Goal: Information Seeking & Learning: Learn about a topic

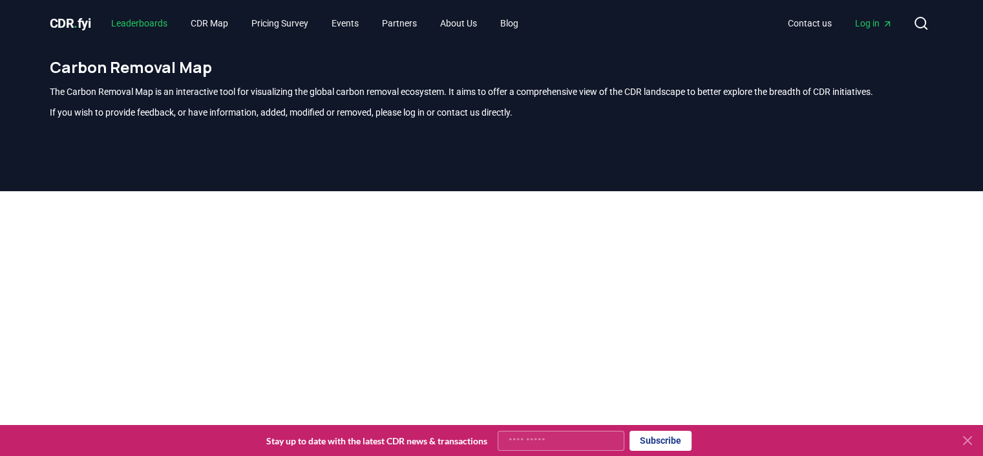
click at [140, 19] on link "Leaderboards" at bounding box center [139, 23] width 77 height 23
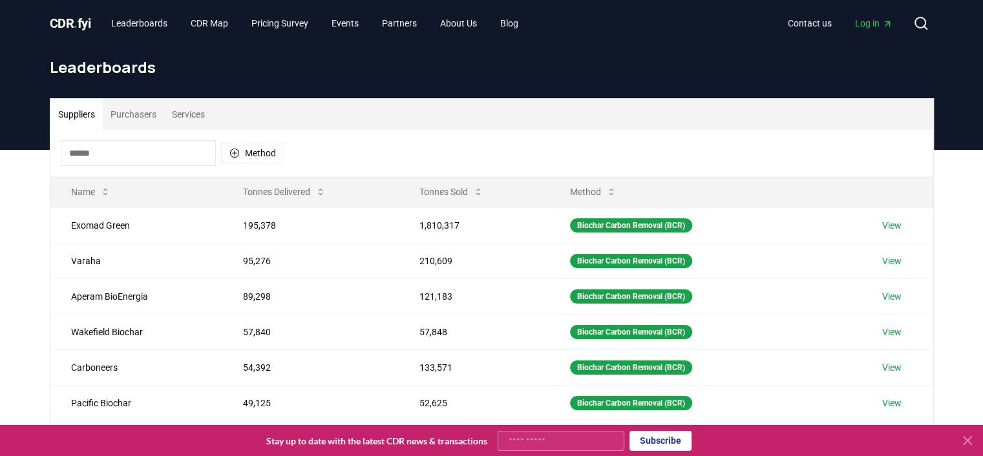
click at [150, 115] on button "Purchasers" at bounding box center [133, 114] width 61 height 31
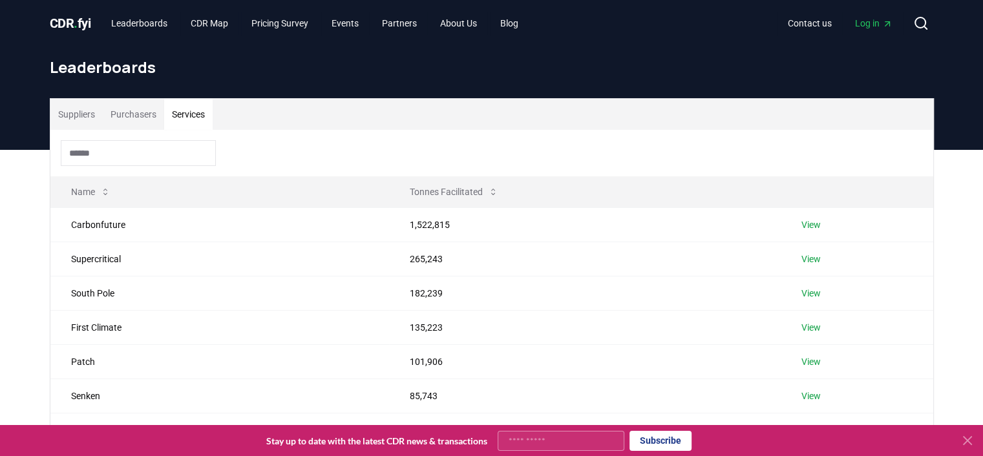
click at [199, 113] on button "Services" at bounding box center [188, 114] width 48 height 31
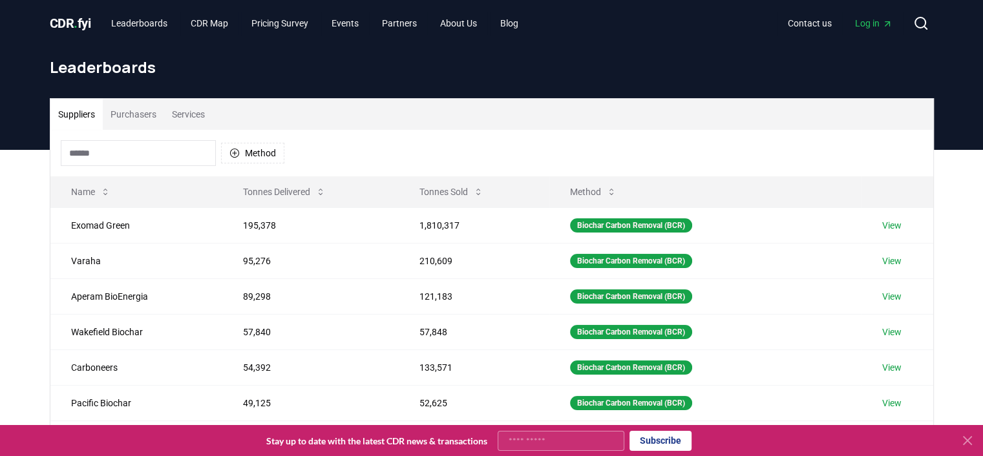
click at [76, 111] on button "Suppliers" at bounding box center [76, 114] width 52 height 31
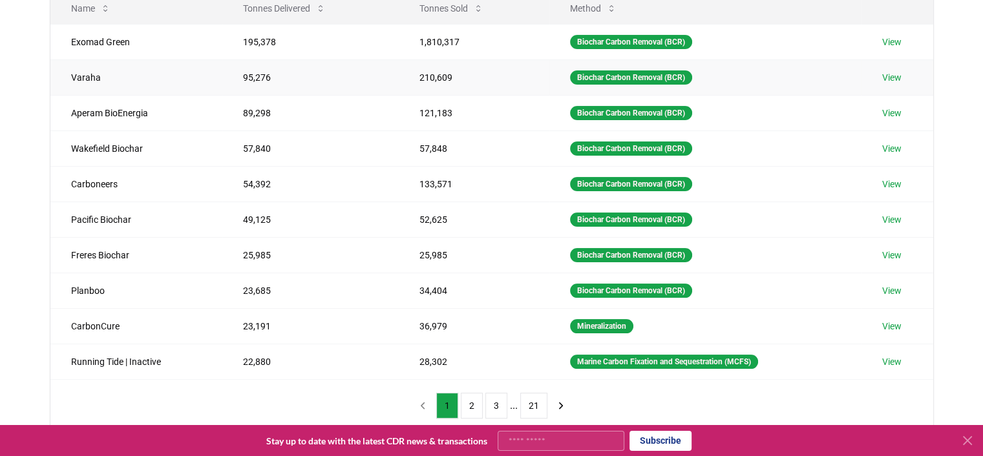
scroll to position [194, 0]
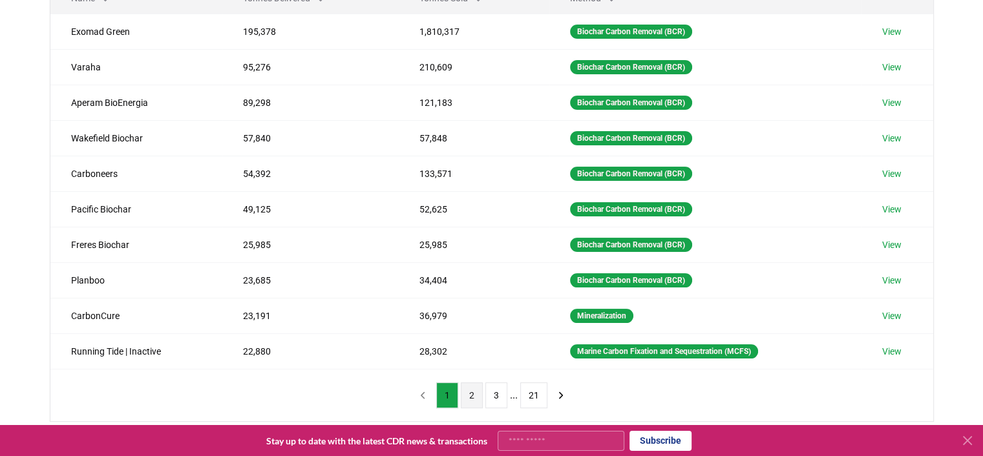
click at [471, 395] on button "2" at bounding box center [472, 396] width 22 height 26
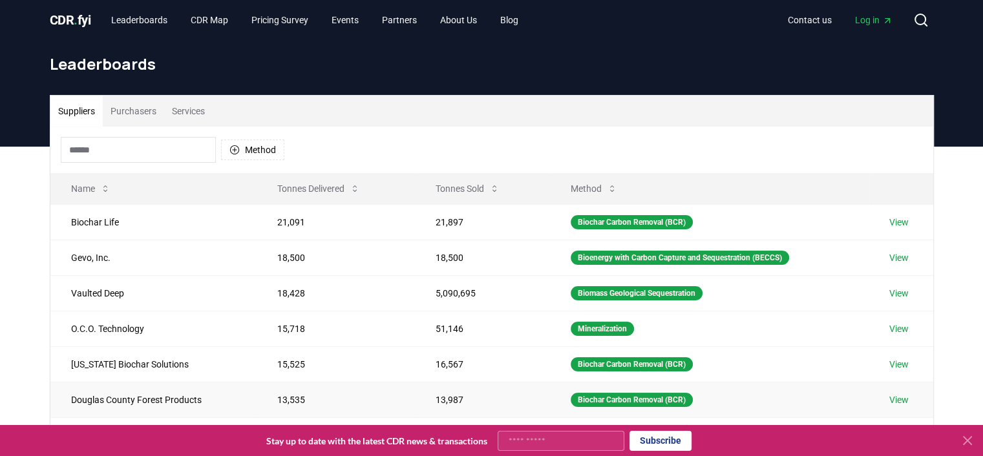
scroll to position [388, 0]
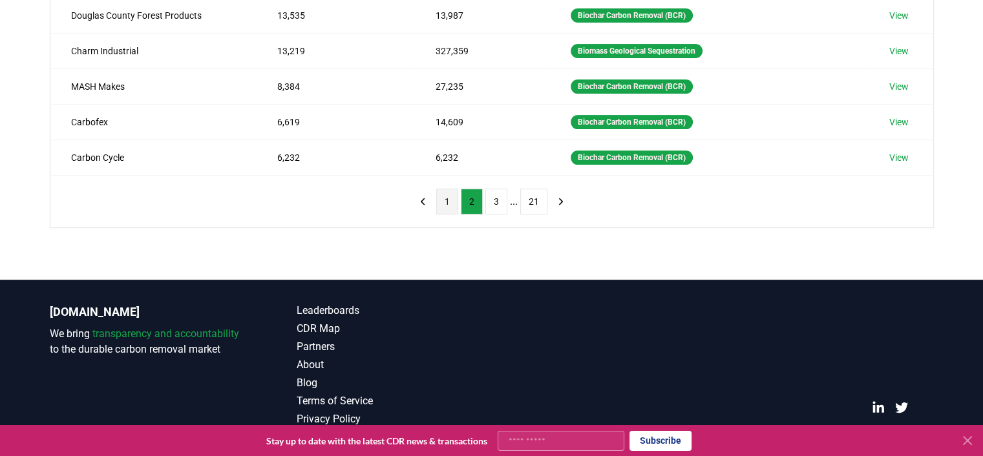
click at [445, 200] on button "1" at bounding box center [447, 202] width 22 height 26
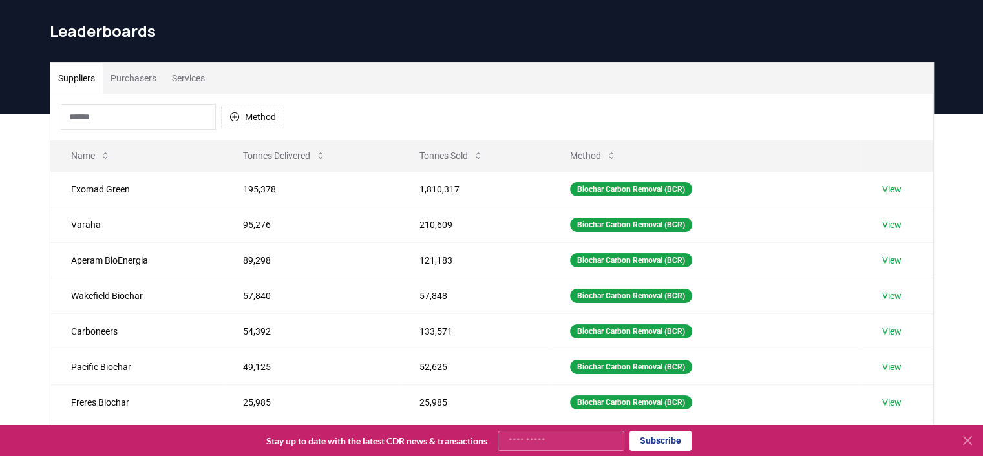
scroll to position [65, 0]
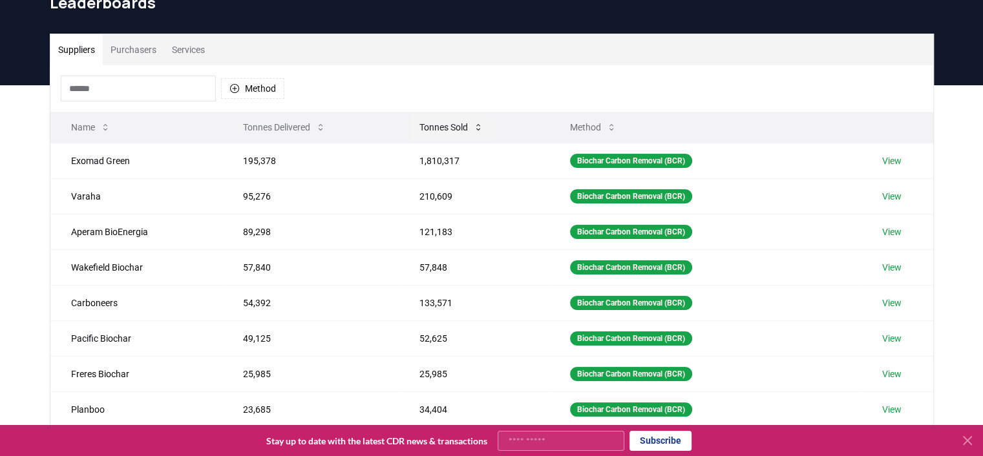
click at [480, 126] on icon at bounding box center [478, 127] width 10 height 10
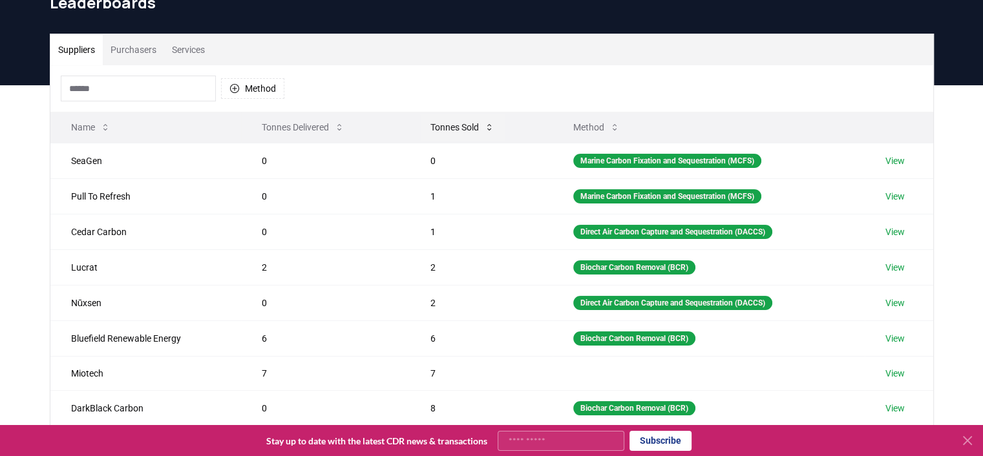
click at [485, 121] on button "Tonnes Sold" at bounding box center [462, 127] width 85 height 26
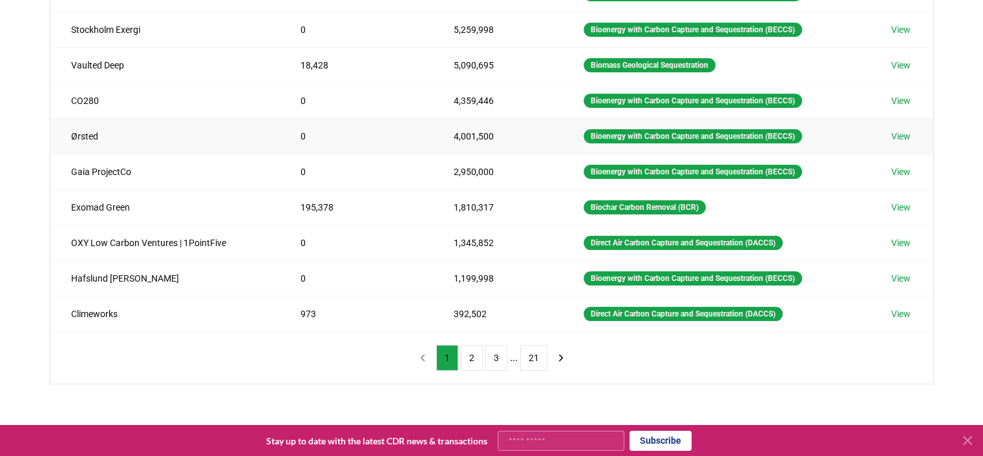
scroll to position [259, 0]
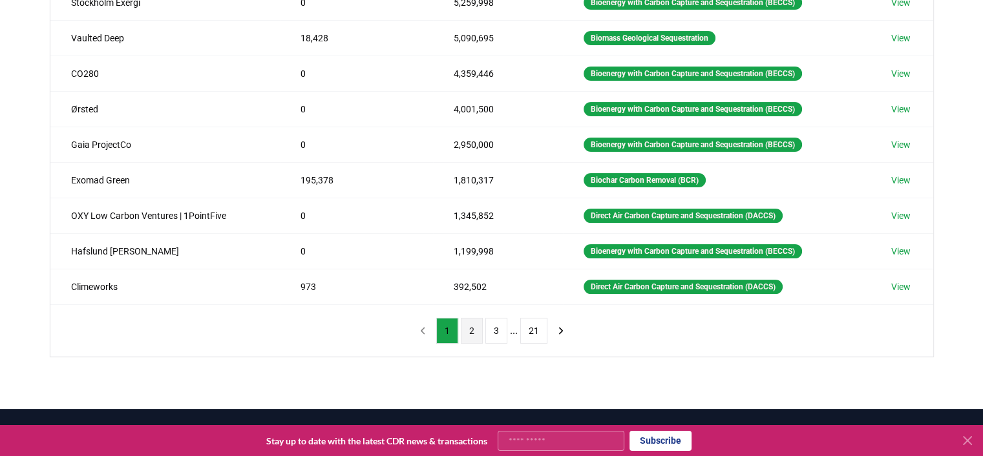
click at [470, 327] on button "2" at bounding box center [472, 331] width 22 height 26
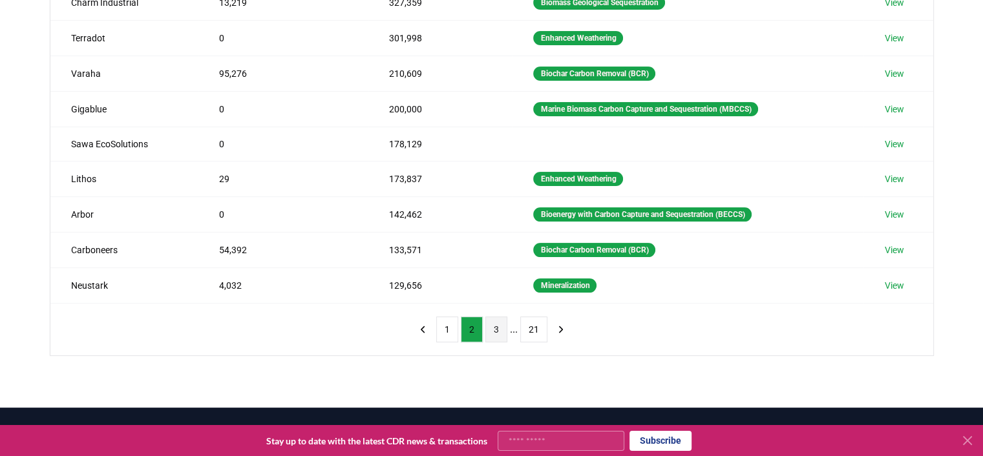
click at [498, 328] on button "3" at bounding box center [496, 330] width 22 height 26
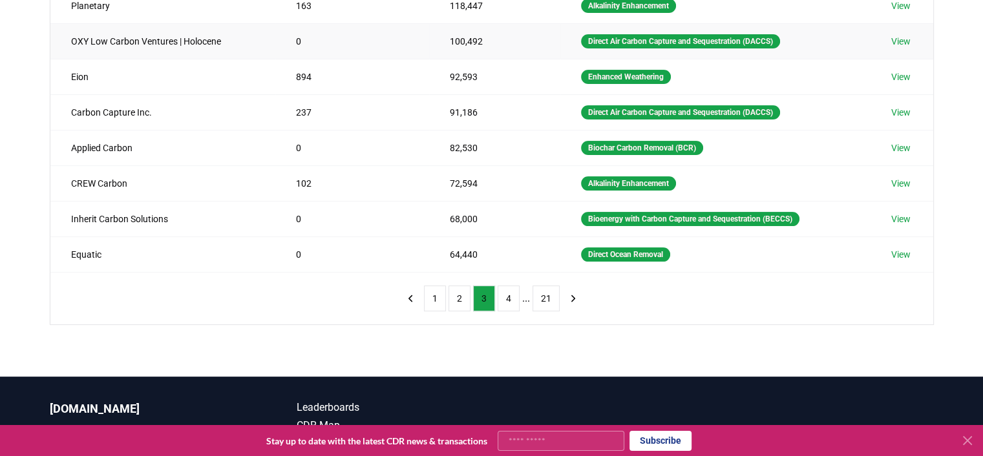
scroll to position [323, 0]
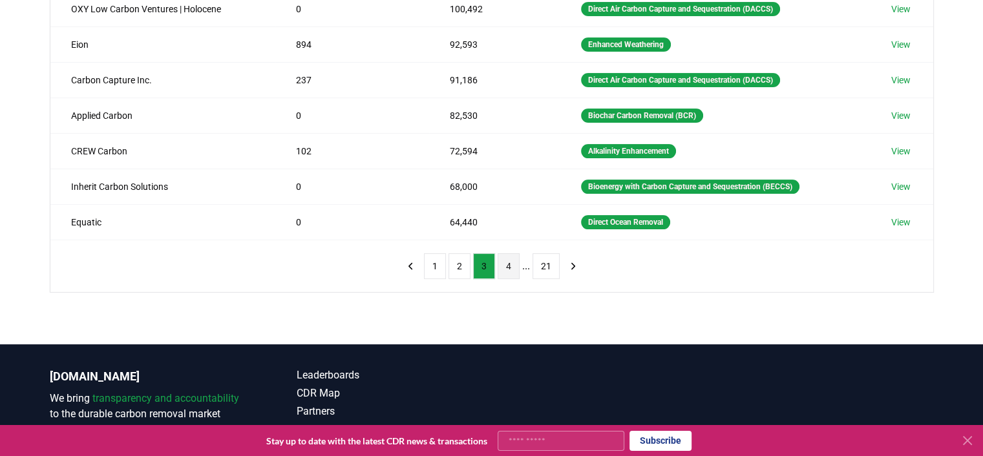
click at [507, 260] on button "4" at bounding box center [509, 266] width 22 height 26
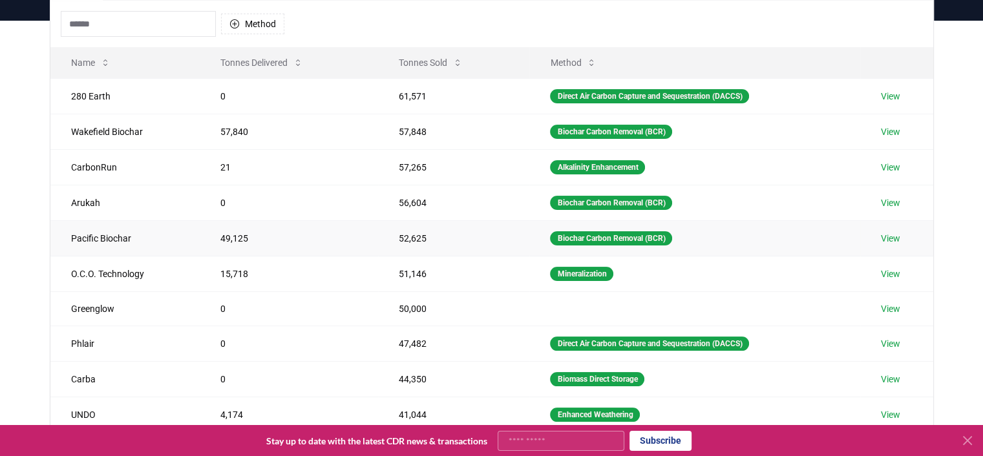
scroll to position [194, 0]
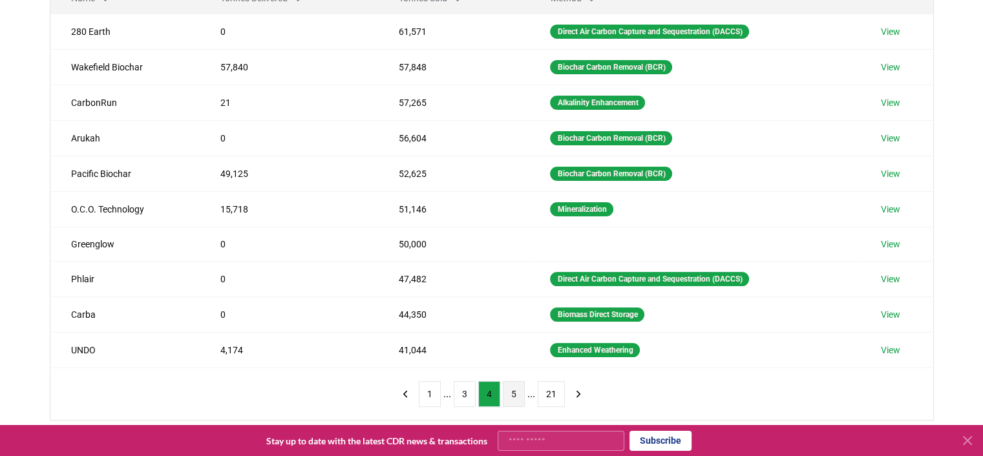
click at [514, 391] on button "5" at bounding box center [514, 394] width 22 height 26
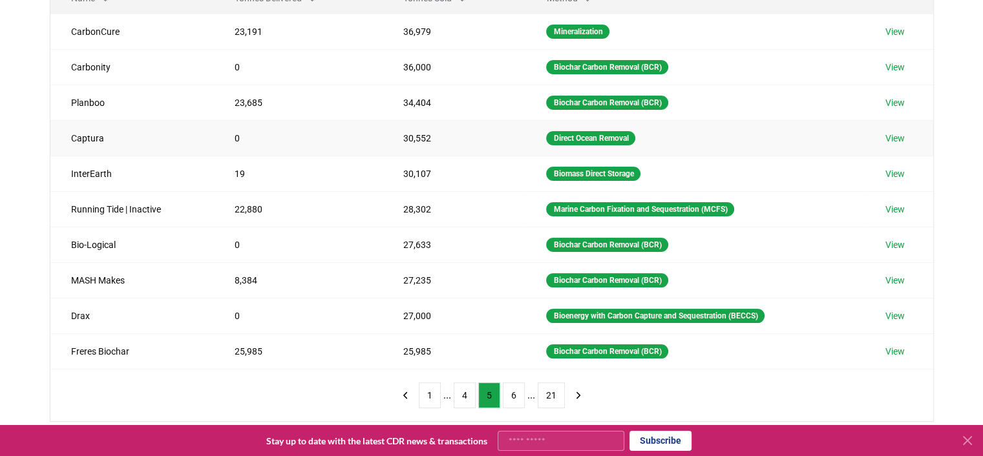
scroll to position [259, 0]
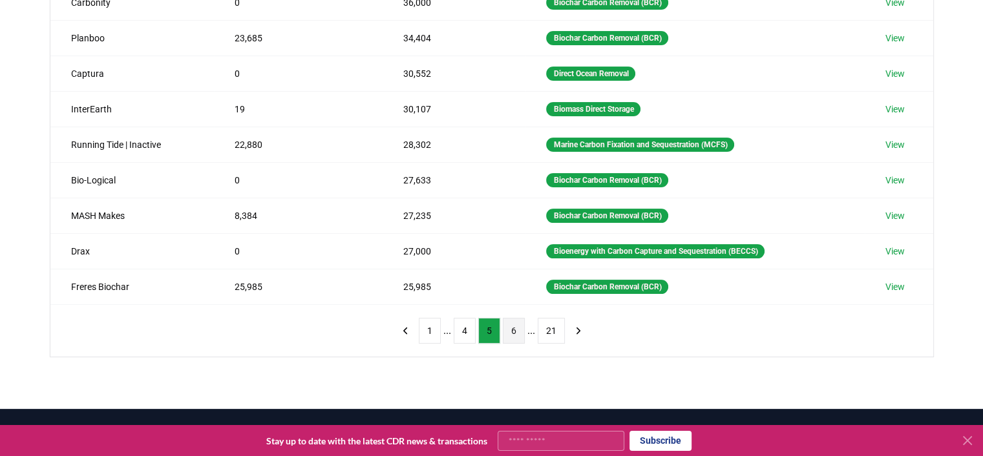
click at [514, 331] on button "6" at bounding box center [514, 331] width 22 height 26
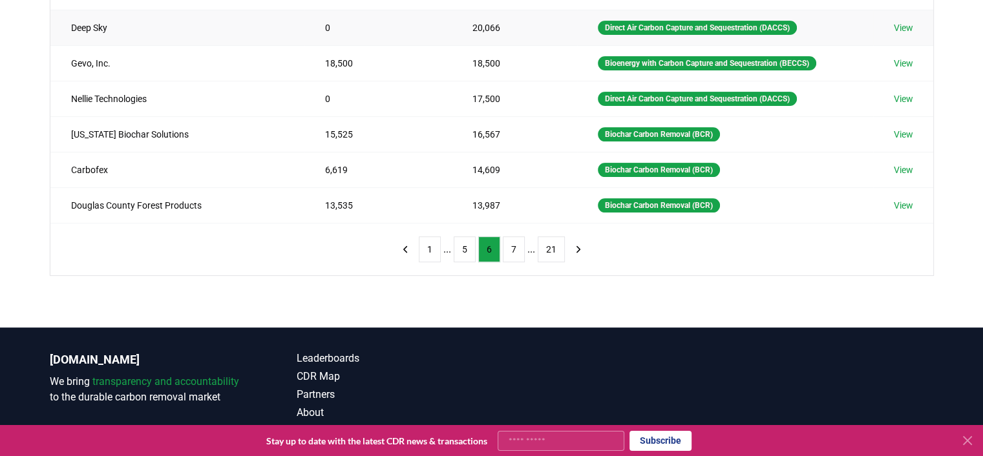
scroll to position [398, 0]
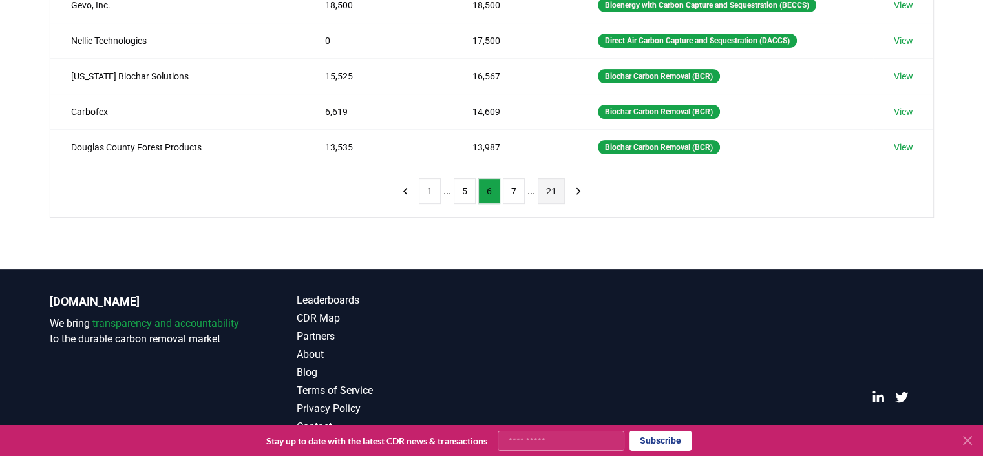
click at [550, 189] on button "21" at bounding box center [551, 191] width 27 height 26
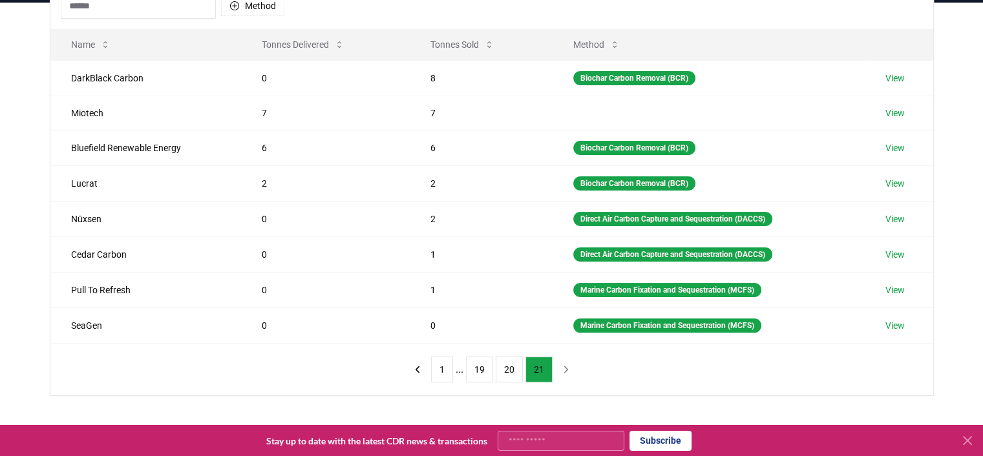
scroll to position [145, 0]
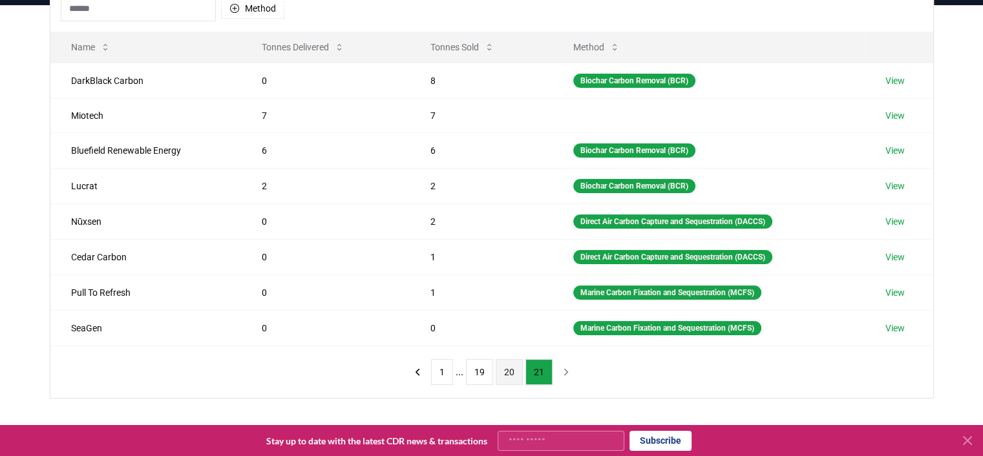
click at [512, 368] on button "20" at bounding box center [509, 372] width 27 height 26
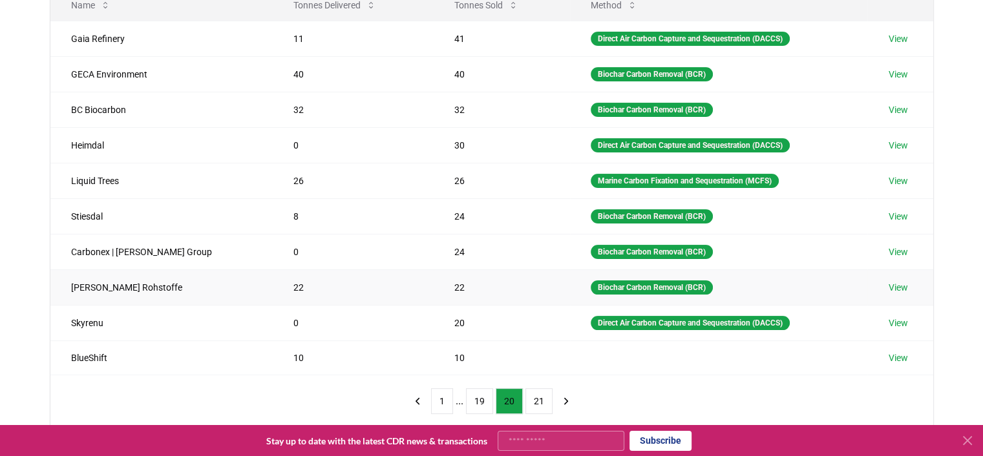
scroll to position [209, 0]
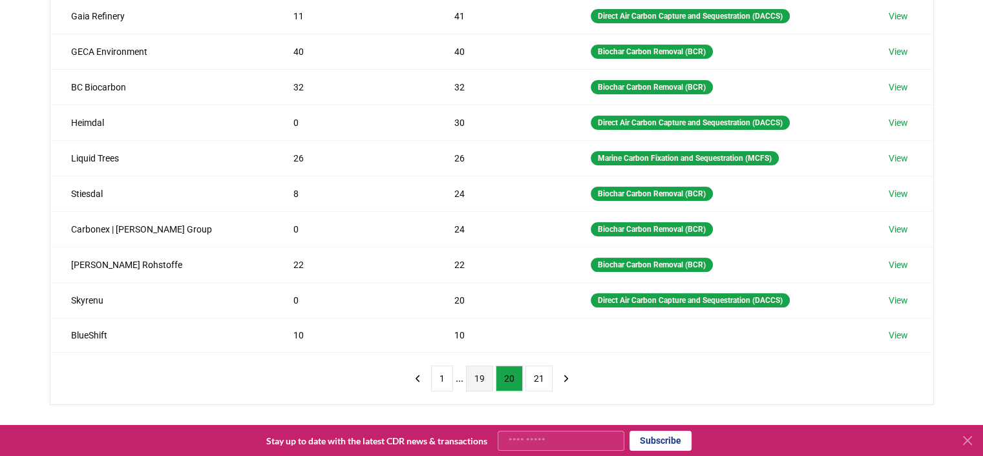
click at [478, 376] on button "19" at bounding box center [479, 379] width 27 height 26
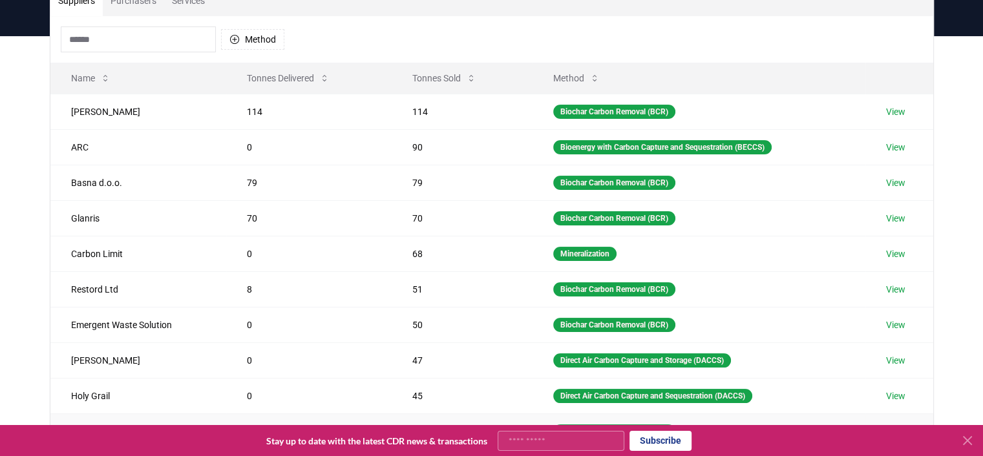
scroll to position [388, 0]
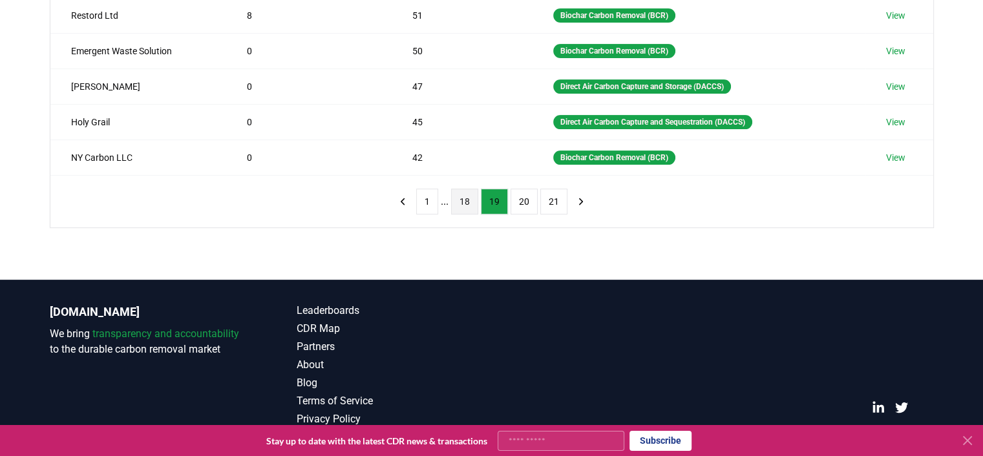
click at [469, 201] on button "18" at bounding box center [464, 202] width 27 height 26
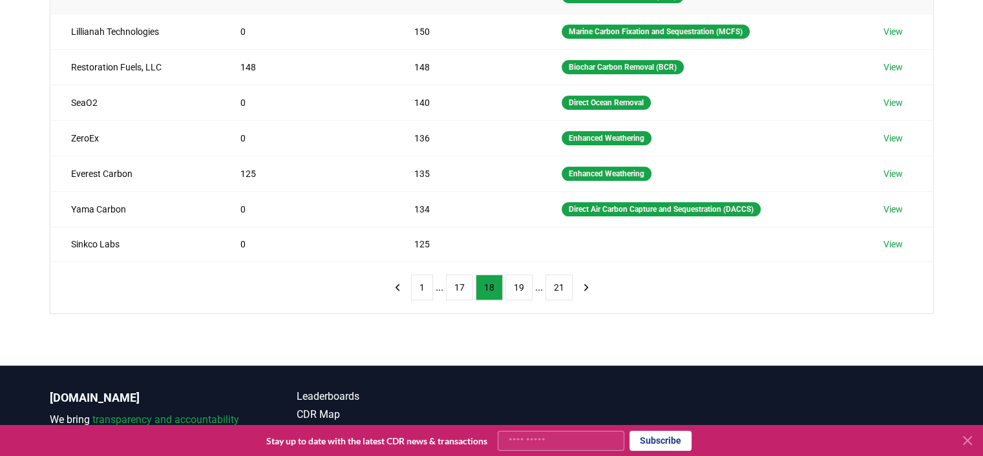
scroll to position [323, 0]
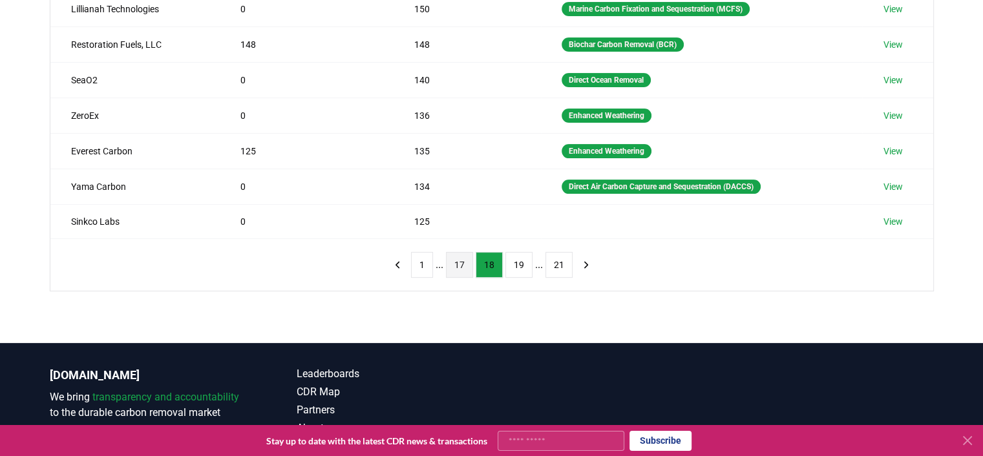
click at [458, 261] on button "17" at bounding box center [459, 265] width 27 height 26
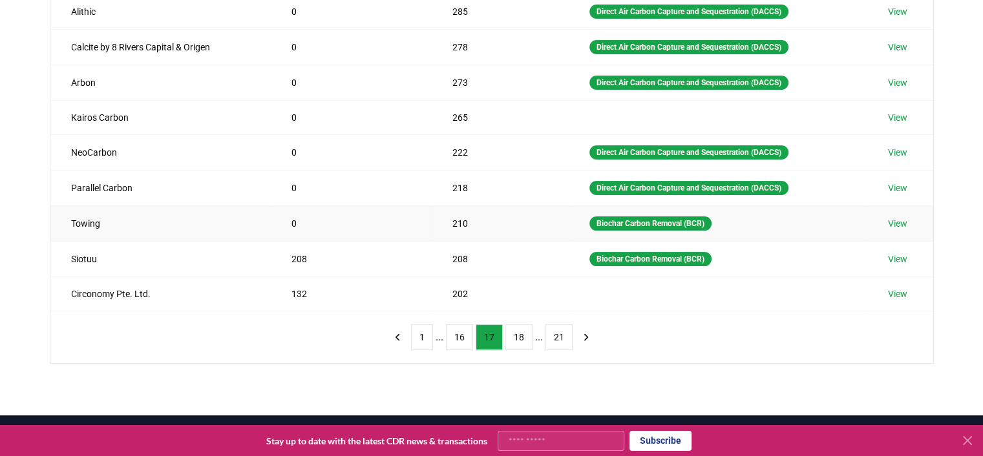
scroll to position [259, 0]
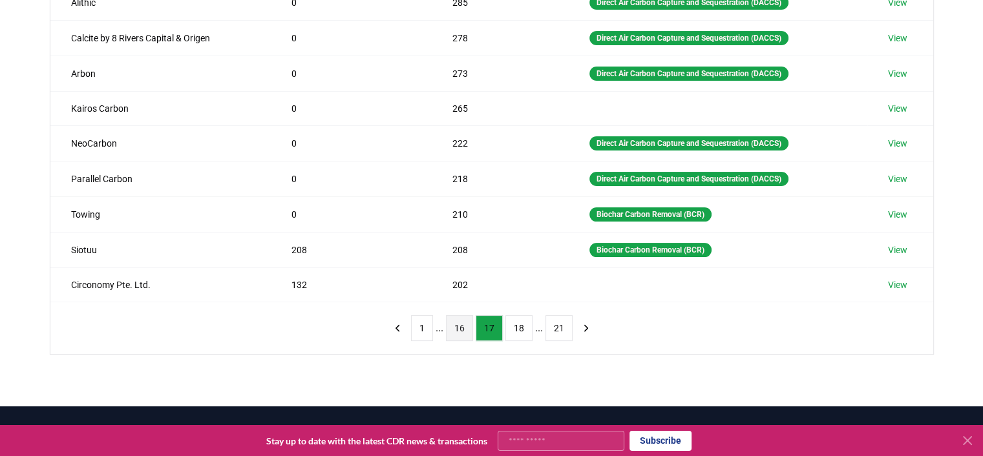
click at [463, 326] on button "16" at bounding box center [459, 328] width 27 height 26
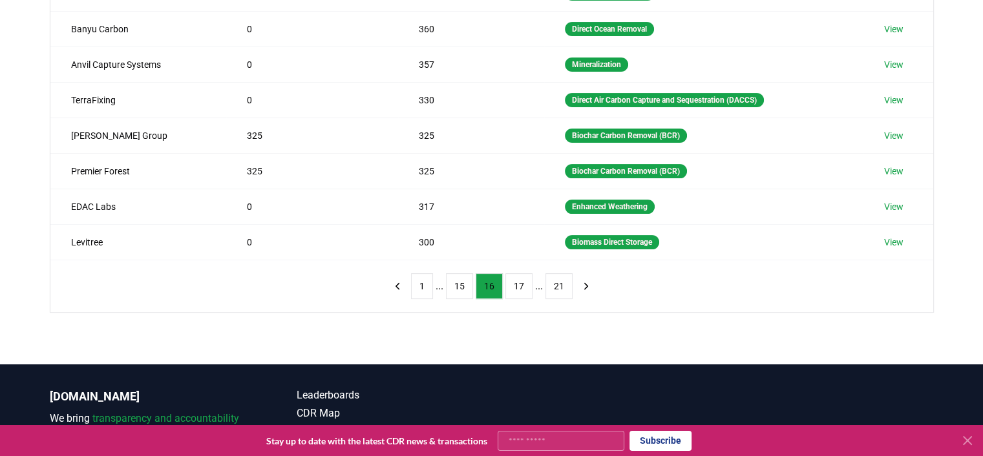
scroll to position [323, 0]
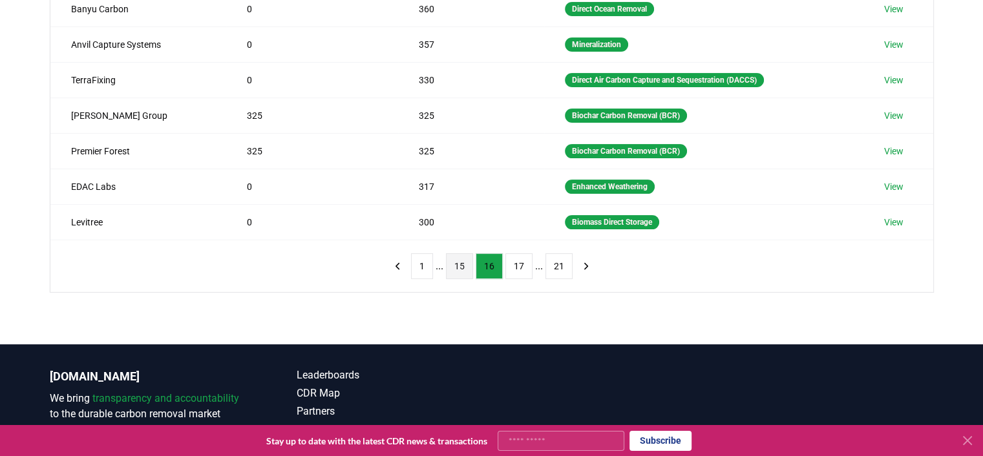
click at [460, 262] on button "15" at bounding box center [459, 266] width 27 height 26
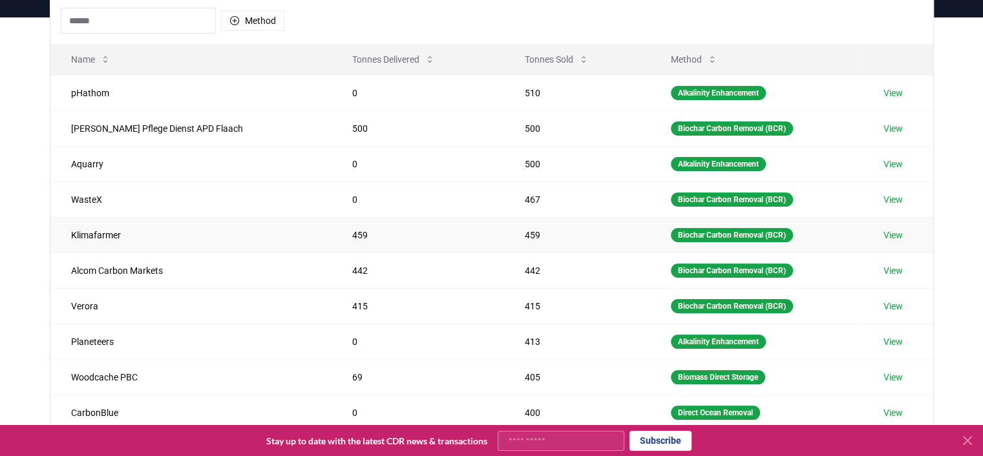
scroll to position [259, 0]
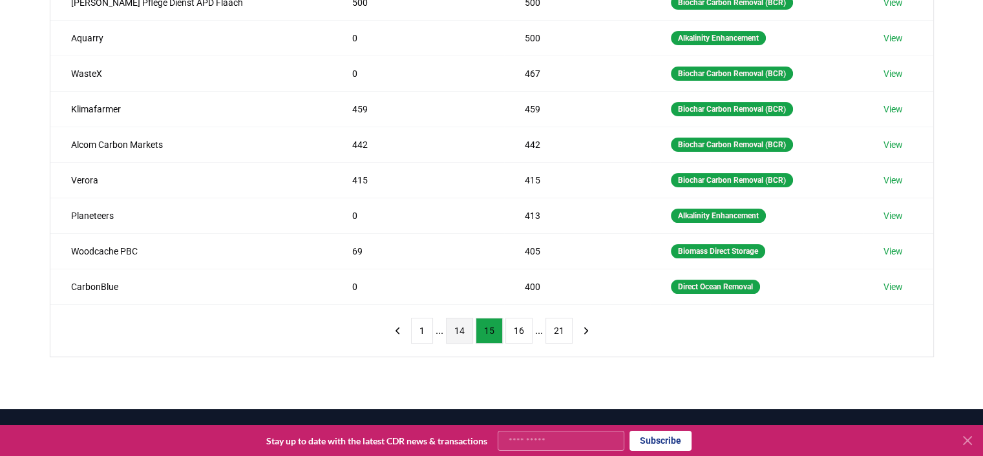
click at [466, 331] on button "14" at bounding box center [459, 331] width 27 height 26
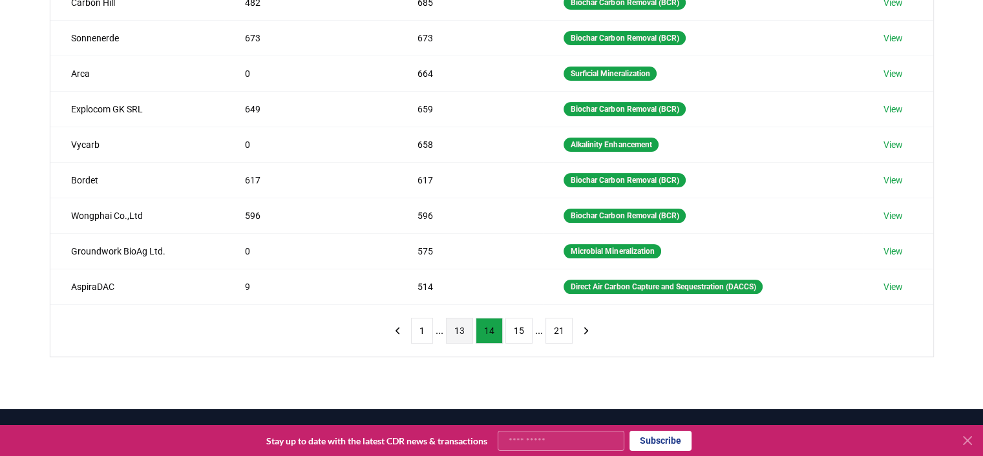
click at [460, 328] on button "13" at bounding box center [459, 331] width 27 height 26
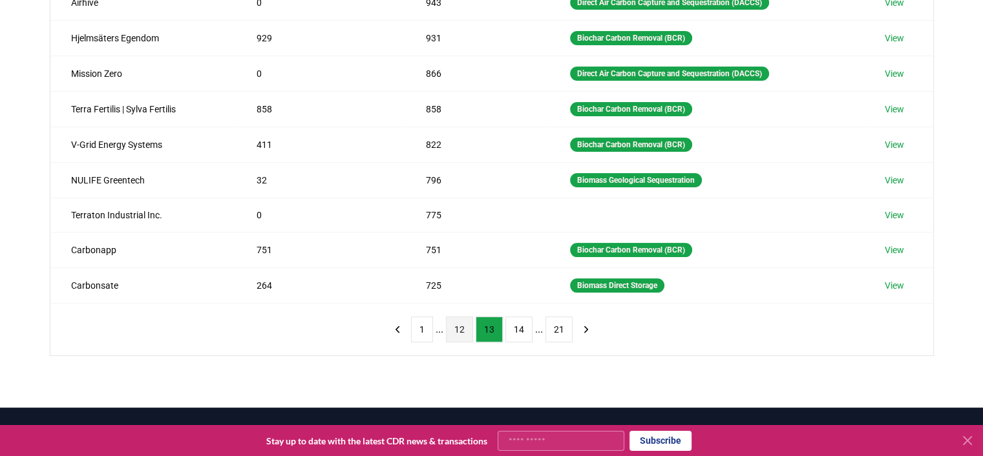
click at [465, 322] on button "12" at bounding box center [459, 330] width 27 height 26
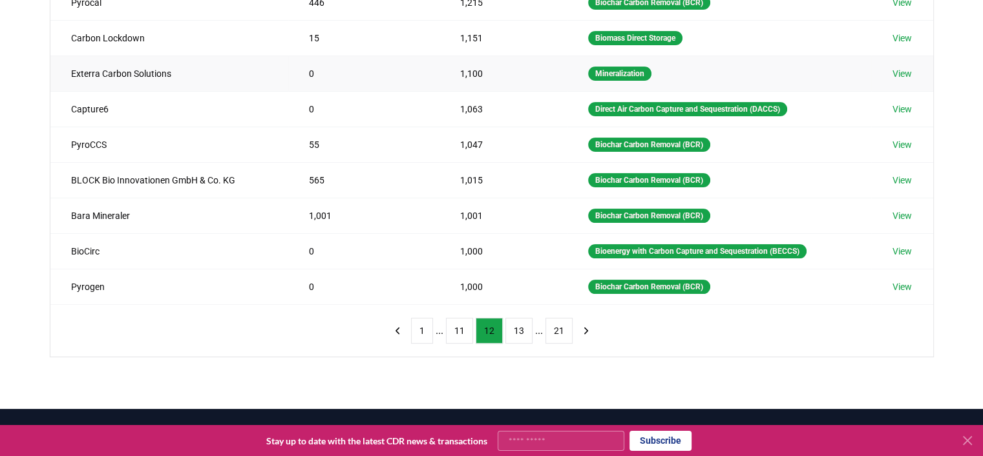
click at [911, 73] on link "View" at bounding box center [901, 73] width 19 height 13
click at [514, 325] on button "13" at bounding box center [518, 331] width 27 height 26
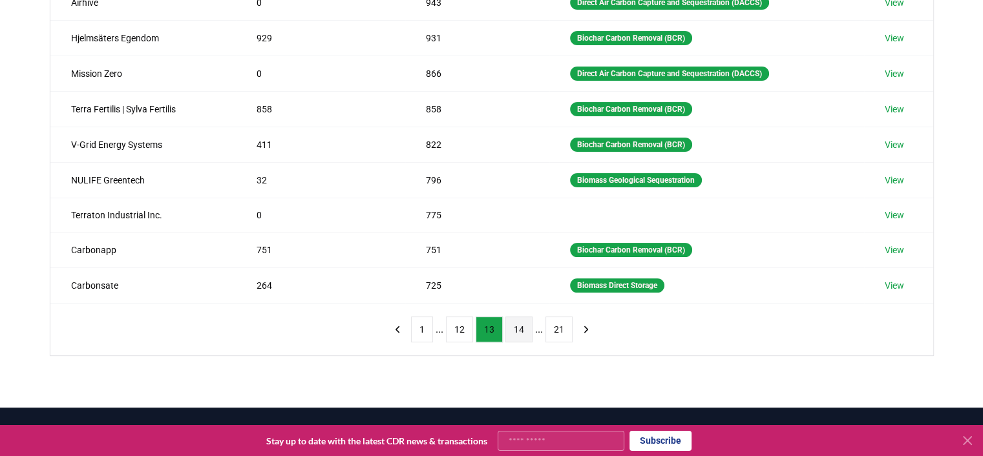
click at [521, 327] on button "14" at bounding box center [518, 330] width 27 height 26
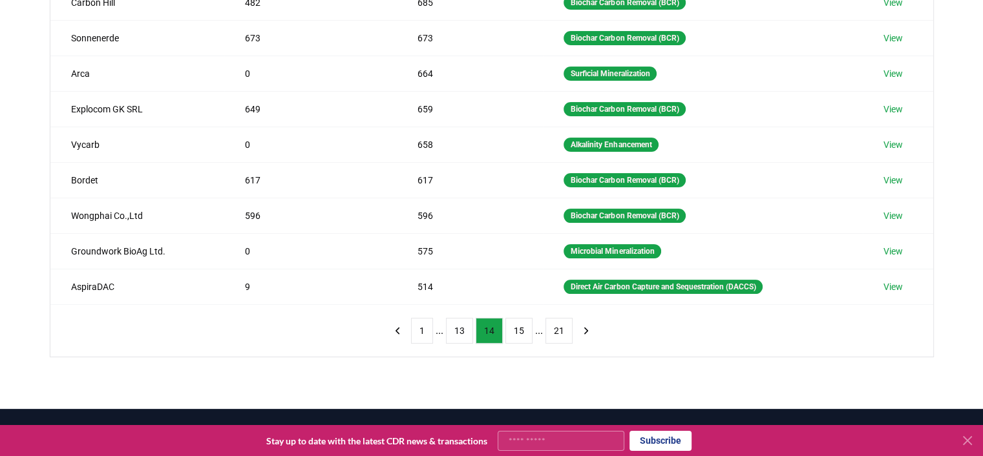
click at [521, 327] on button "15" at bounding box center [518, 331] width 27 height 26
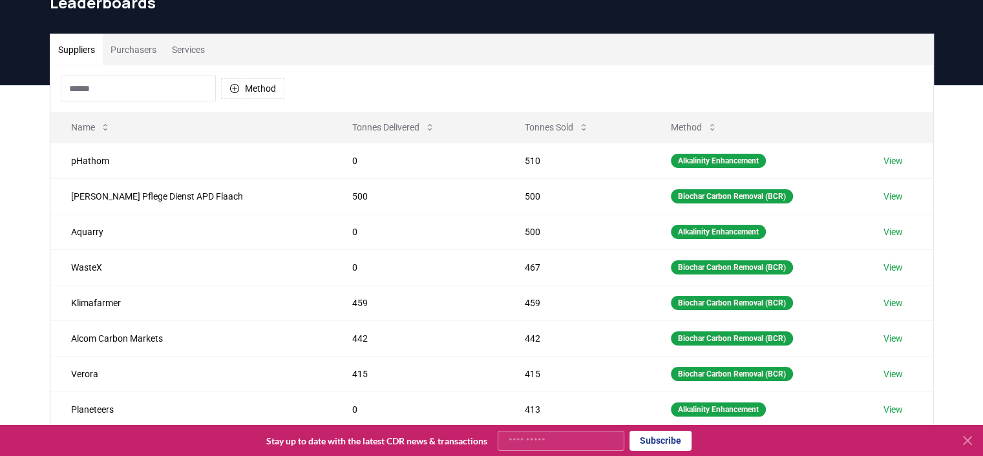
scroll to position [65, 0]
click at [894, 231] on link "View" at bounding box center [892, 232] width 19 height 13
